Goal: Communication & Community: Answer question/provide support

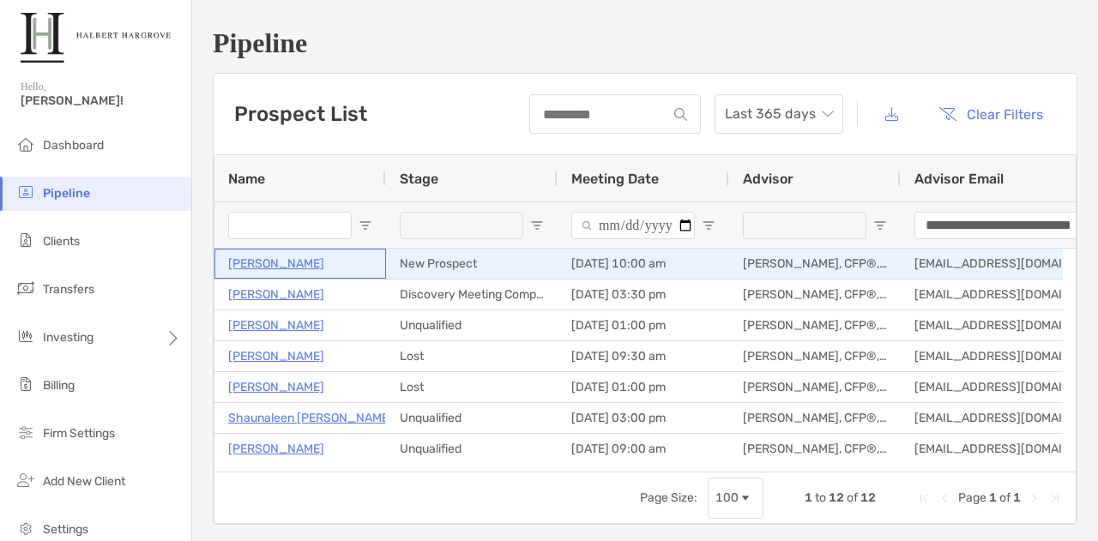
click at [324, 259] on p "[PERSON_NAME]" at bounding box center [276, 263] width 96 height 21
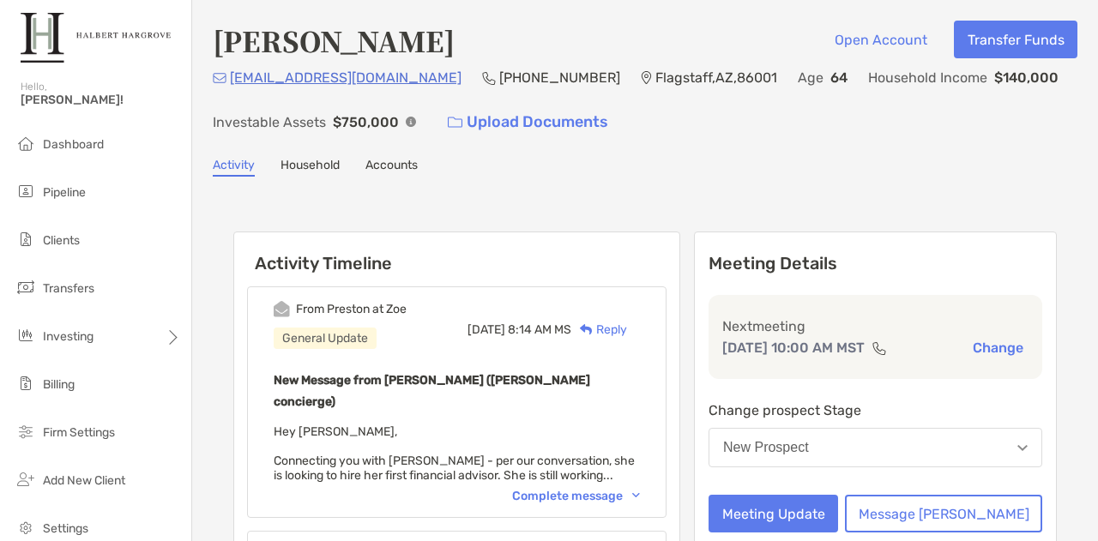
scroll to position [163, 0]
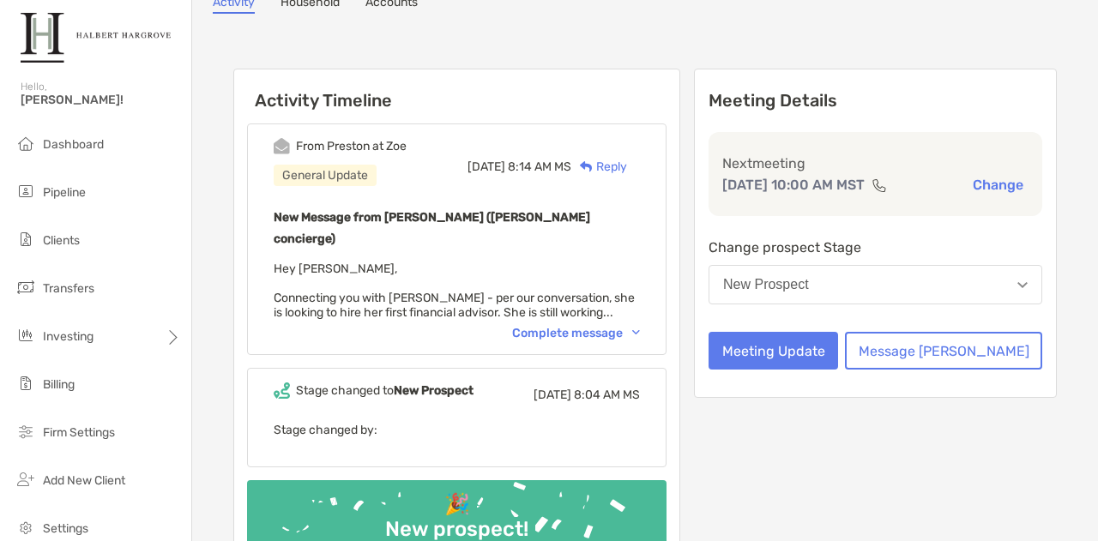
click at [666, 313] on div "From Preston at Zoe General Update Tue, Sep 30 8:14 AM MS Reply New Message fro…" at bounding box center [456, 239] width 419 height 232
click at [640, 326] on div "Complete message" at bounding box center [576, 333] width 128 height 15
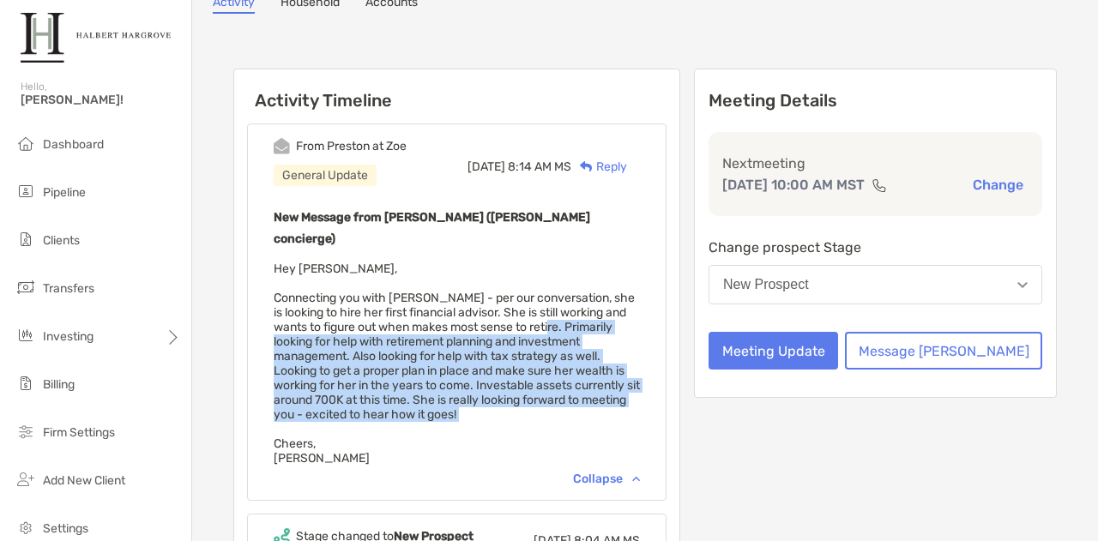
drag, startPoint x: 389, startPoint y: 305, endPoint x: 401, endPoint y: 382, distance: 77.3
click at [401, 382] on div "New Message from Preston Buhrmaster (Zoe concierge) Hey Josh, Connecting you wi…" at bounding box center [457, 336] width 366 height 259
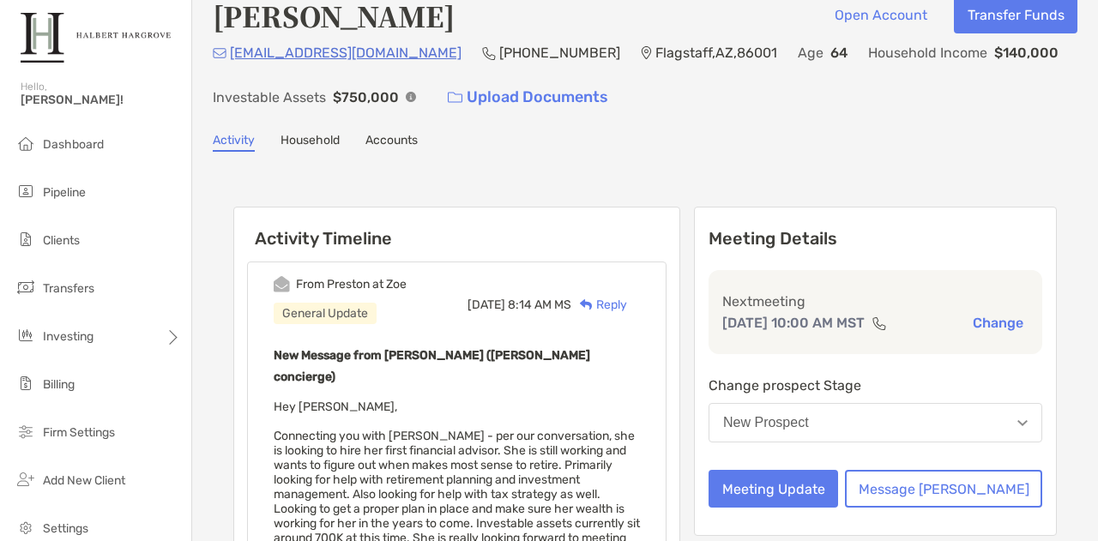
scroll to position [0, 0]
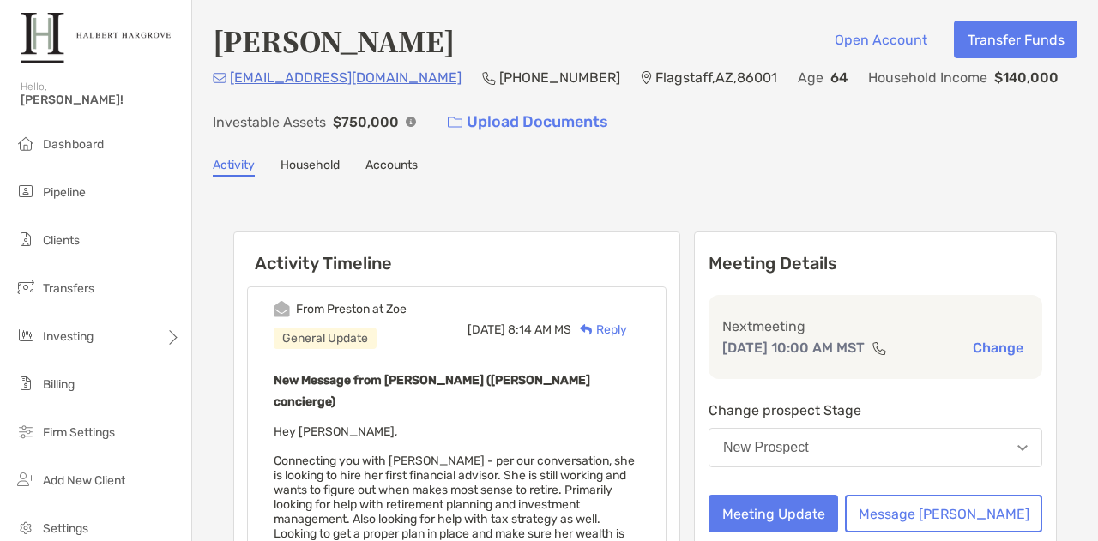
drag, startPoint x: 210, startPoint y: 42, endPoint x: 635, endPoint y: 54, distance: 425.5
click at [635, 54] on div "Jennifer Dubois Nicholson Open Account Transfer Funds jduboisnicholson@gmail.co…" at bounding box center [645, 486] width 906 height 972
copy h4 "[PERSON_NAME]"
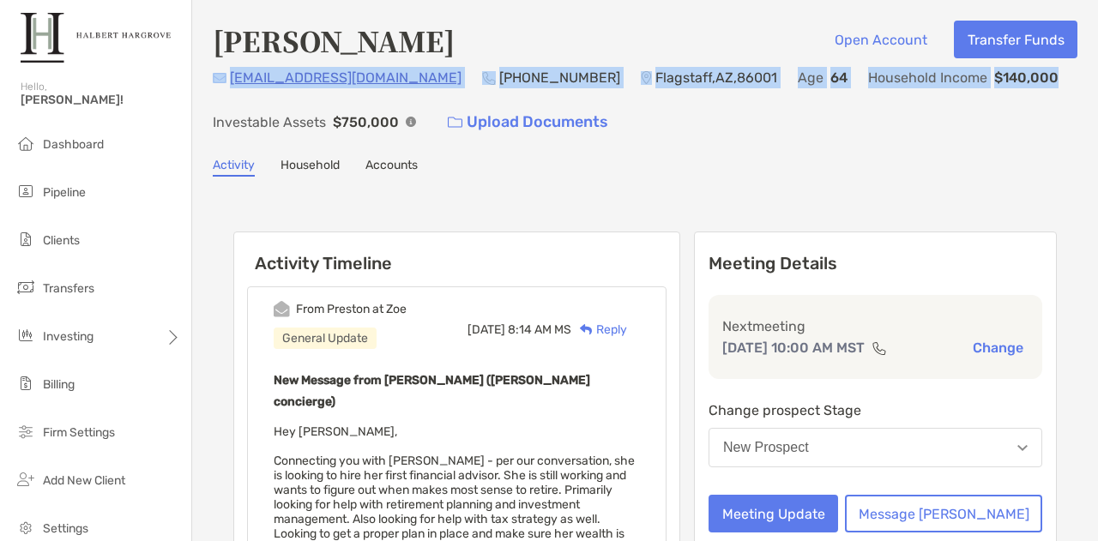
drag, startPoint x: 206, startPoint y: 75, endPoint x: 1055, endPoint y: 76, distance: 849.0
click at [1055, 76] on div "Jennifer Dubois Nicholson Open Account Transfer Funds jduboisnicholson@gmail.co…" at bounding box center [645, 486] width 906 height 972
copy div "jduboisnicholson@gmail.com (808) 286-3632 Flagstaff , AZ , 86001 Age 64 Househo…"
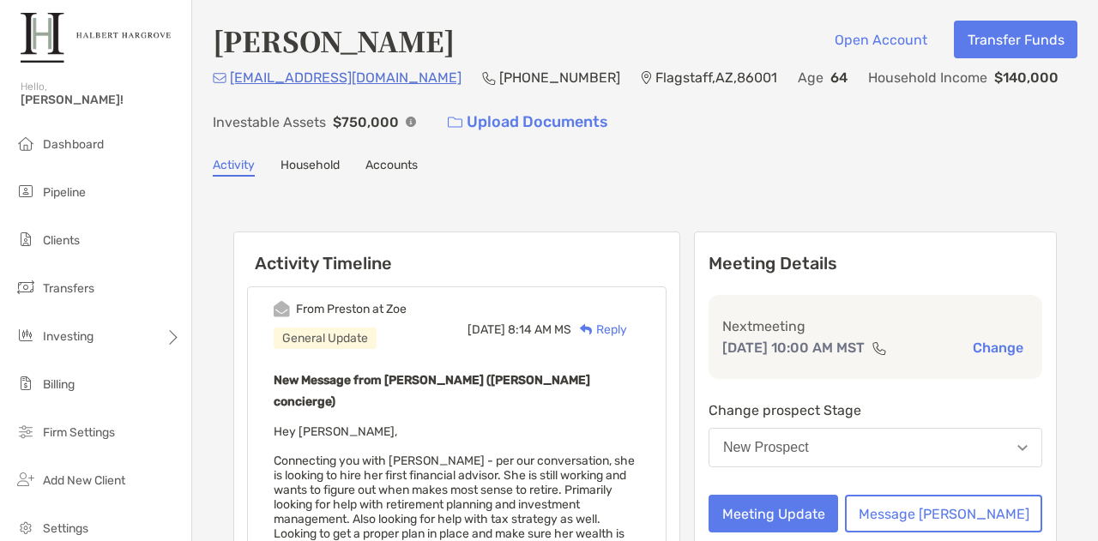
click at [569, 184] on div "Jennifer Dubois Nicholson Open Account Transfer Funds jduboisnicholson@gmail.co…" at bounding box center [645, 486] width 906 height 972
click at [455, 48] on h4 "[PERSON_NAME]" at bounding box center [334, 40] width 242 height 39
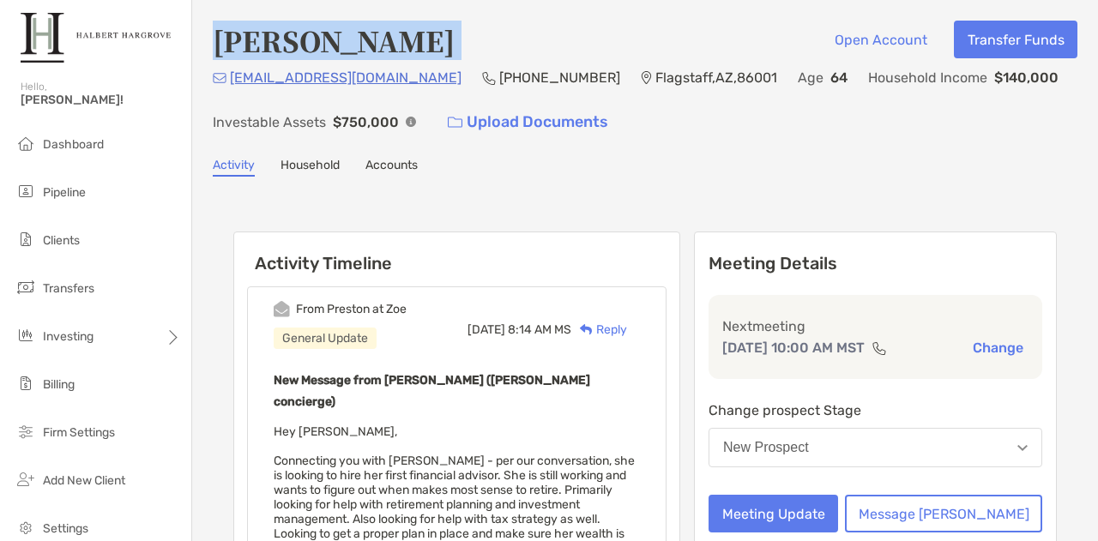
click at [455, 48] on h4 "[PERSON_NAME]" at bounding box center [334, 40] width 242 height 39
click at [455, 44] on h4 "[PERSON_NAME]" at bounding box center [334, 40] width 242 height 39
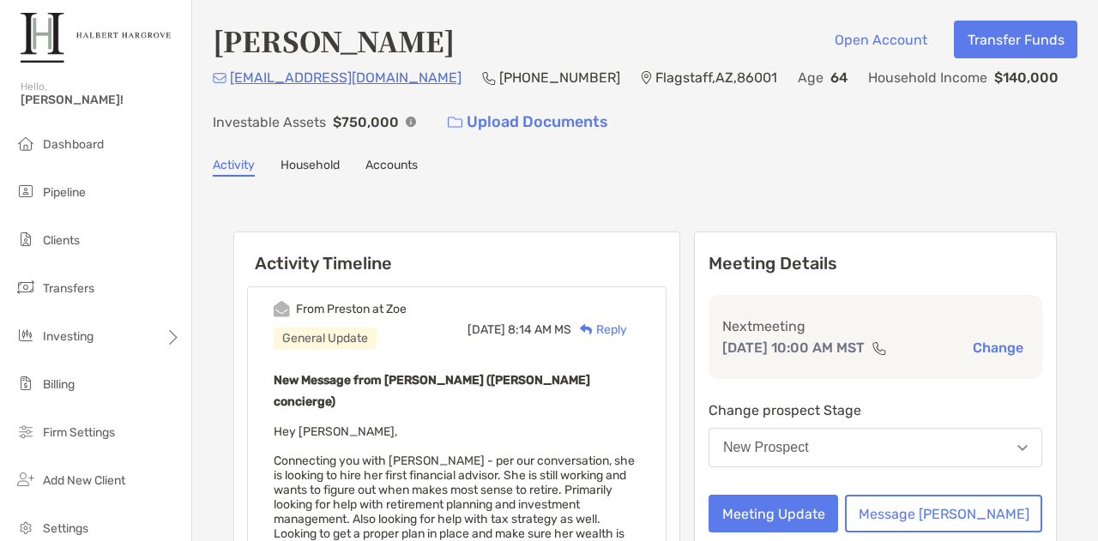
scroll to position [121, 0]
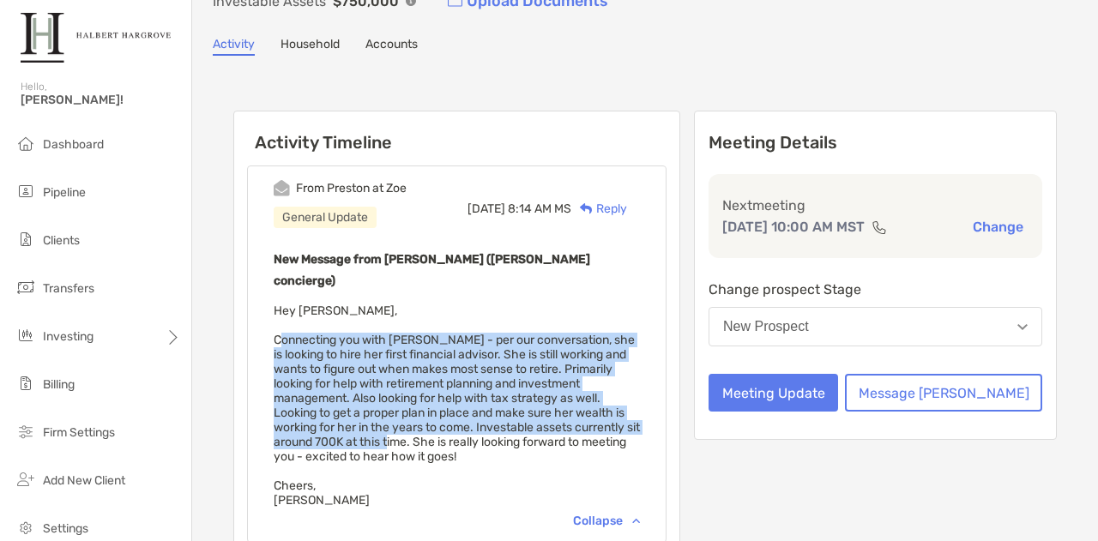
drag, startPoint x: 274, startPoint y: 314, endPoint x: 302, endPoint y: 404, distance: 94.1
click at [302, 404] on span "Hey Josh, Connecting you with Jennifer - per our conversation, she is looking t…" at bounding box center [457, 406] width 366 height 204
copy span "Connecting you with Jennifer - per our conversation, she is looking to hire her…"
click at [447, 328] on span "Hey Josh, Connecting you with Jennifer - per our conversation, she is looking t…" at bounding box center [457, 406] width 366 height 204
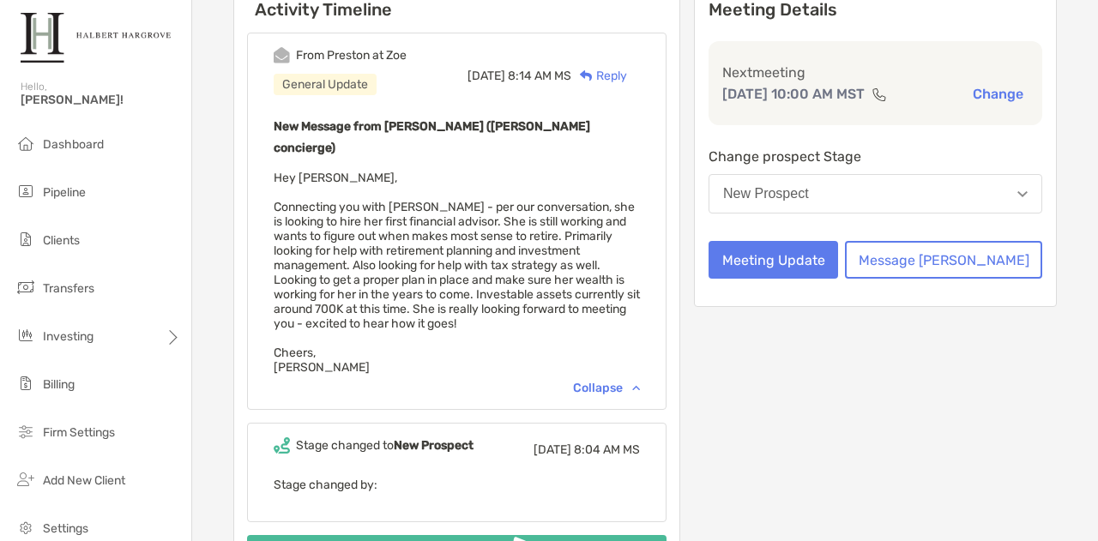
scroll to position [177, 0]
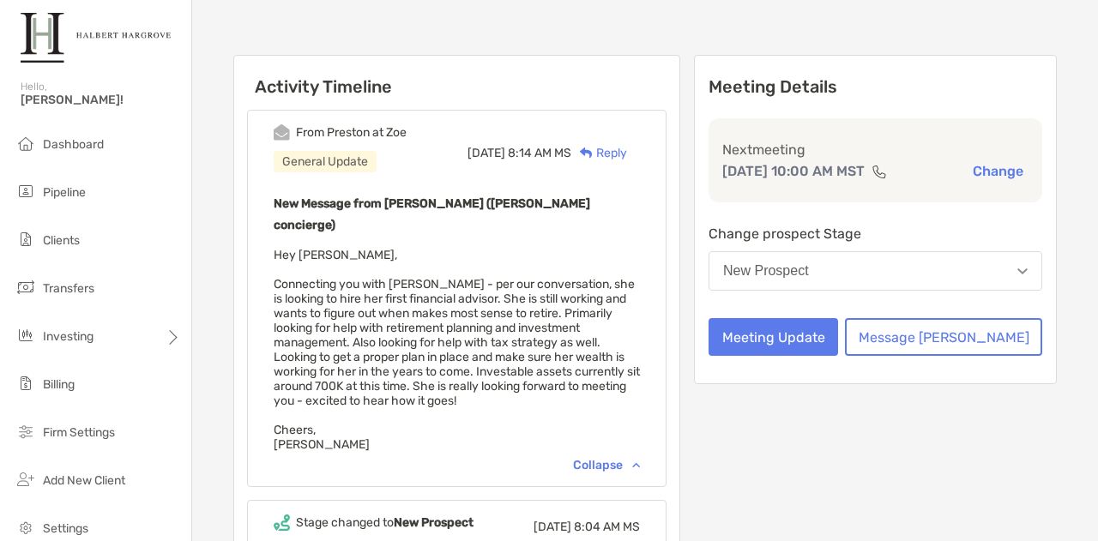
click at [446, 310] on span "Hey Josh, Connecting you with Jennifer - per our conversation, she is looking t…" at bounding box center [457, 350] width 366 height 204
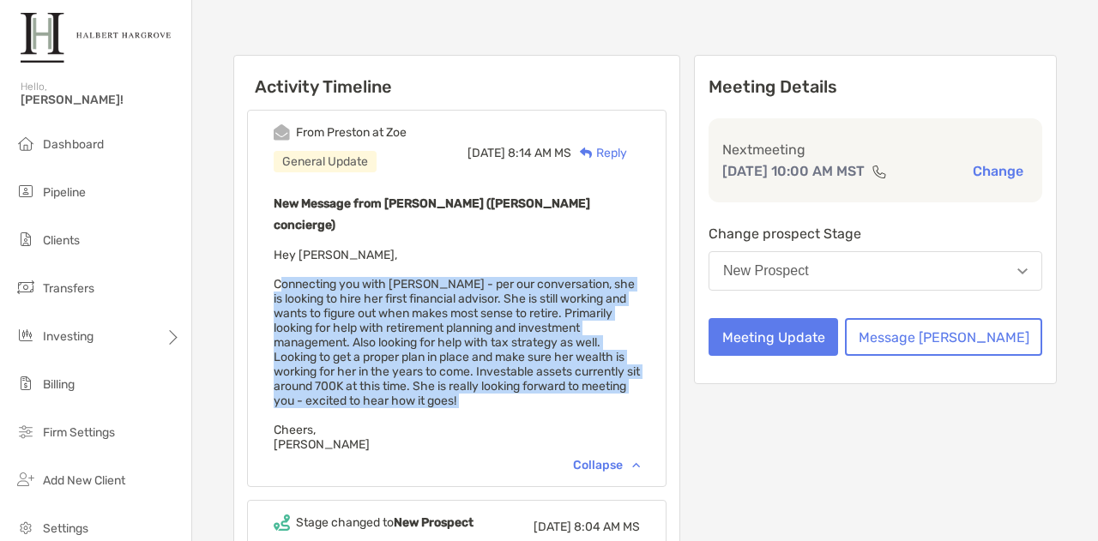
click at [446, 310] on span "Hey Josh, Connecting you with Jennifer - per our conversation, she is looking t…" at bounding box center [457, 350] width 366 height 204
click at [495, 305] on span "Hey Josh, Connecting you with Jennifer - per our conversation, she is looking t…" at bounding box center [457, 350] width 366 height 204
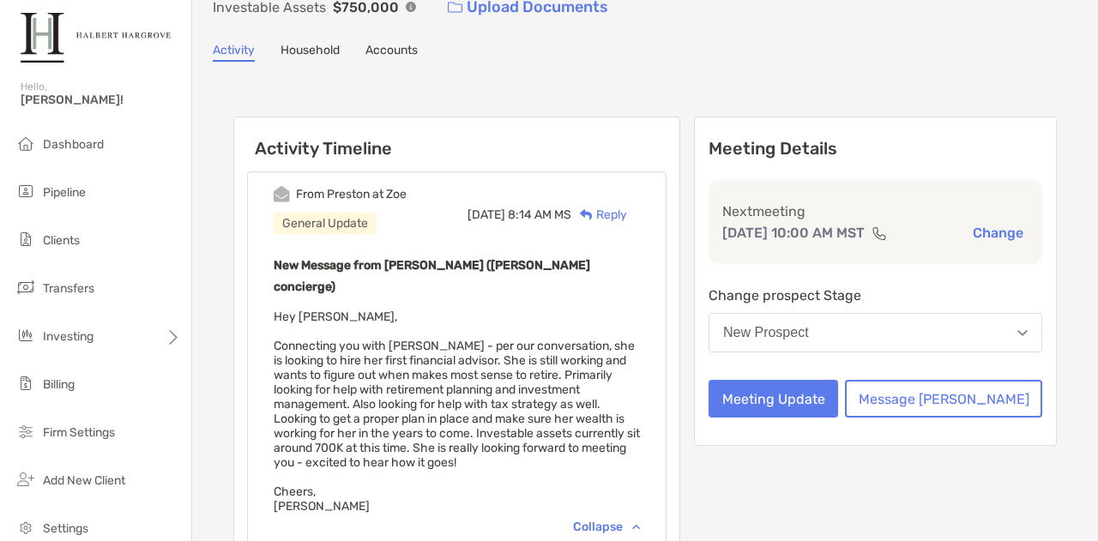
scroll to position [115, 0]
click at [346, 324] on span "Hey Josh, Connecting you with Jennifer - per our conversation, she is looking t…" at bounding box center [457, 412] width 366 height 204
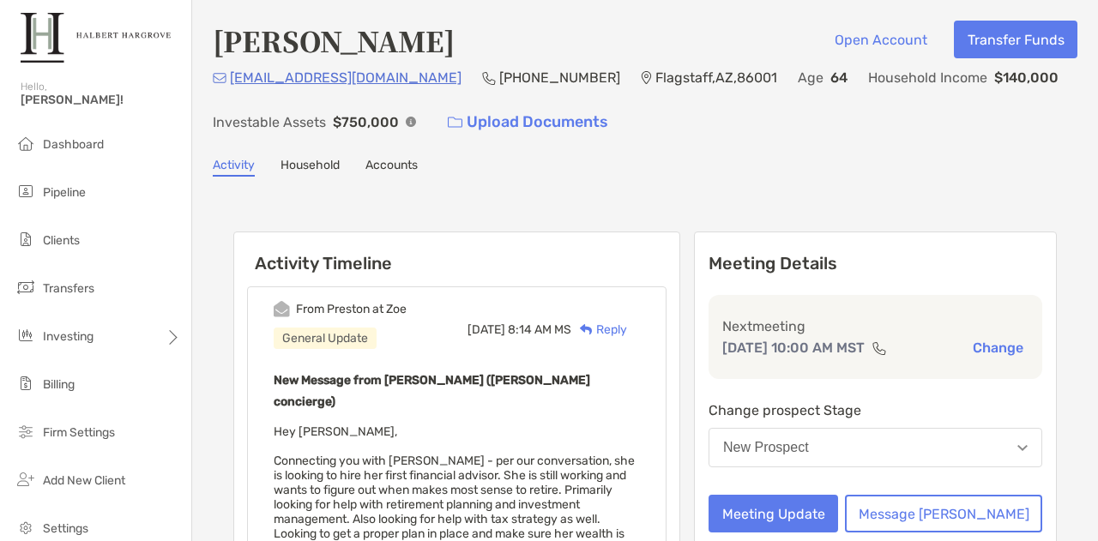
drag, startPoint x: 422, startPoint y: 79, endPoint x: 230, endPoint y: 70, distance: 192.3
click at [230, 70] on div "jduboisnicholson@gmail.com (808) 286-3632 Flagstaff , AZ , 86001 Age 64 Househo…" at bounding box center [645, 104] width 864 height 74
copy p "jduboisnicholson@gmail.com"
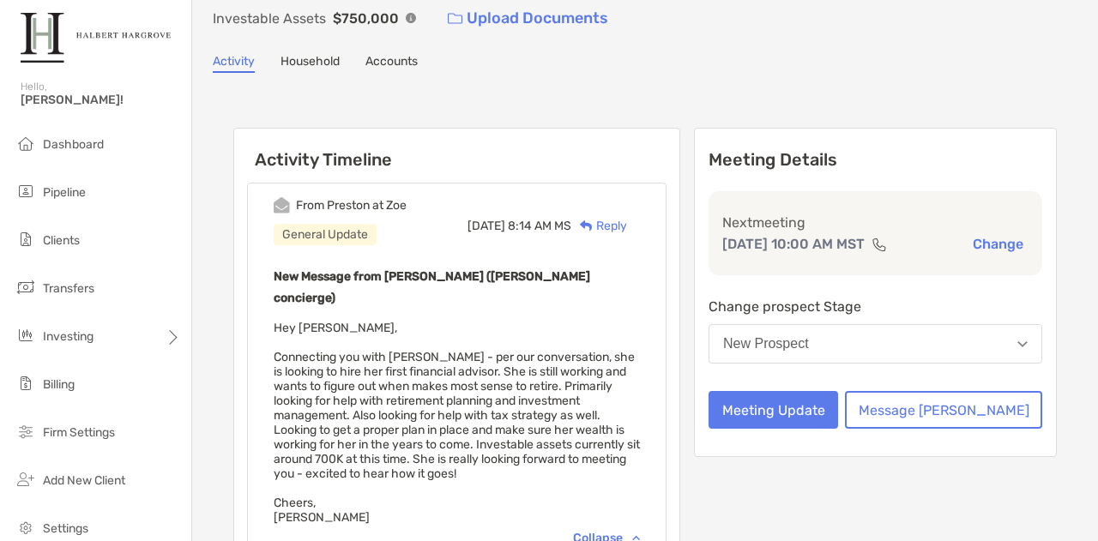
scroll to position [105, 0]
click at [838, 428] on button "Meeting Update" at bounding box center [772, 409] width 129 height 38
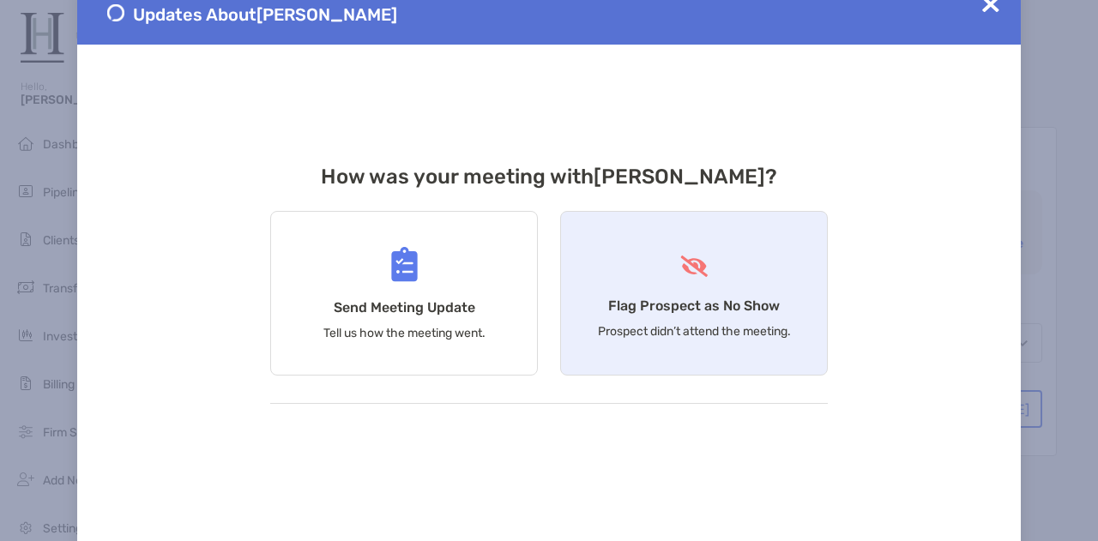
click at [695, 301] on h4 "Flag Prospect as No Show" at bounding box center [694, 306] width 172 height 16
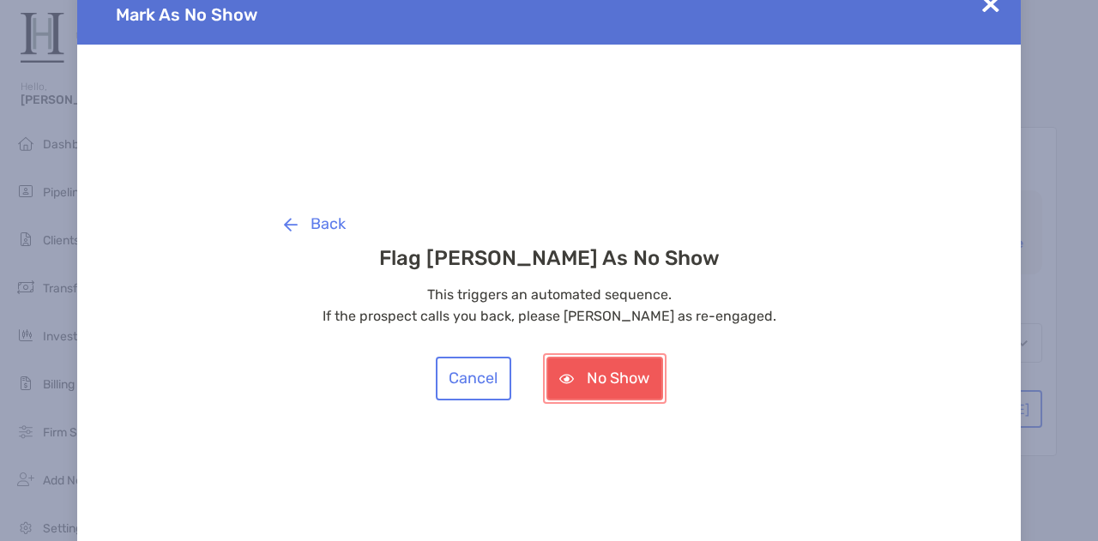
click at [611, 381] on button "No Show" at bounding box center [604, 379] width 117 height 44
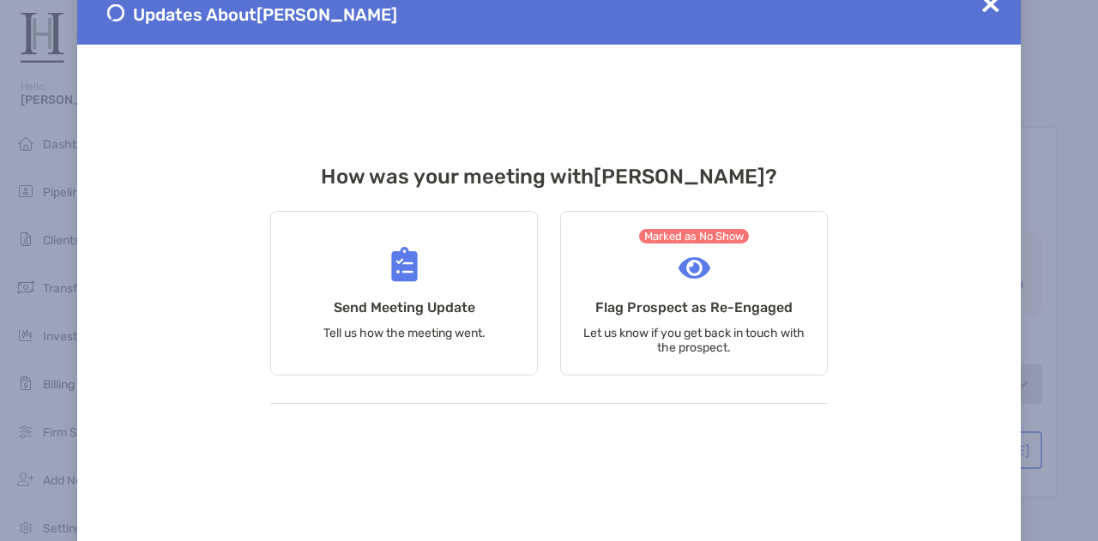
click at [988, 4] on img at bounding box center [990, 4] width 17 height 17
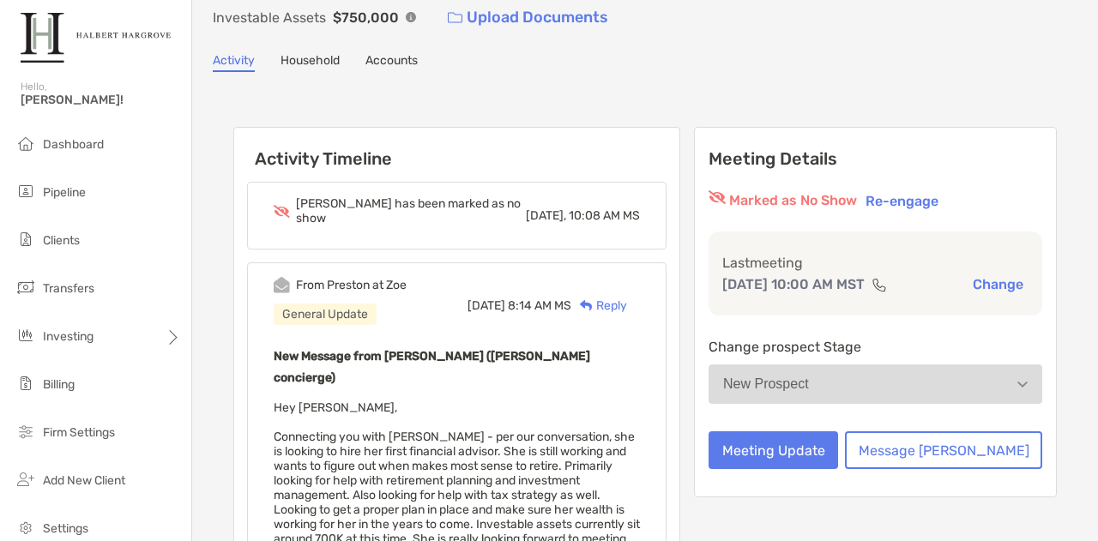
click at [627, 297] on div "Reply" at bounding box center [599, 306] width 56 height 18
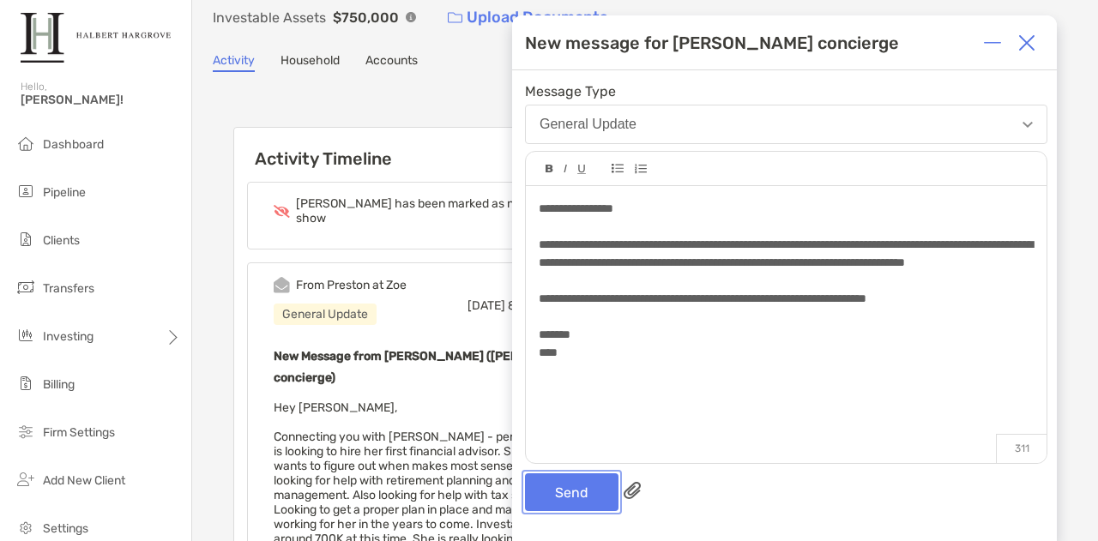
click at [550, 493] on button "Send" at bounding box center [571, 492] width 93 height 38
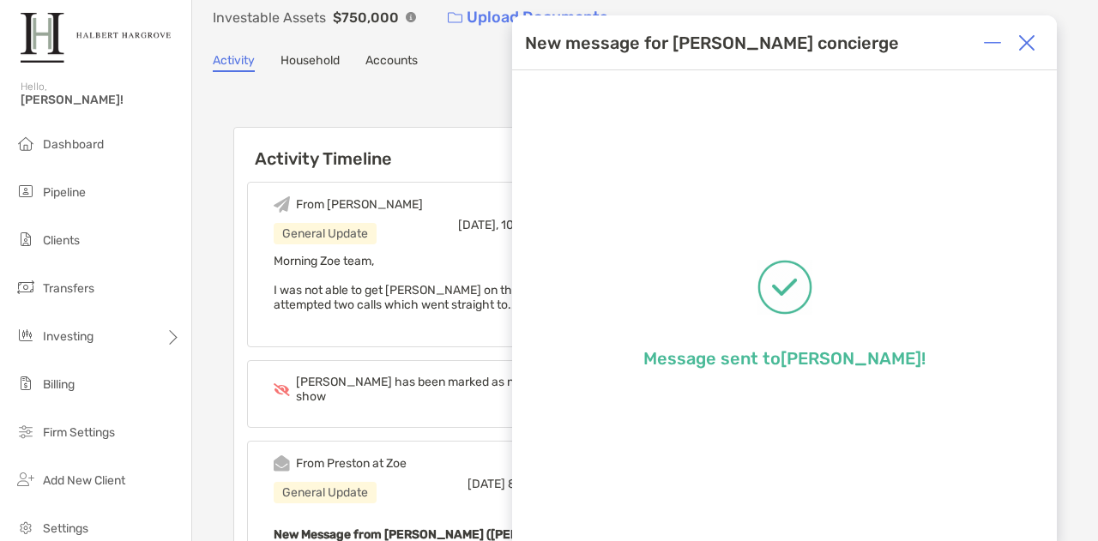
scroll to position [0, 0]
